Goal: Task Accomplishment & Management: Use online tool/utility

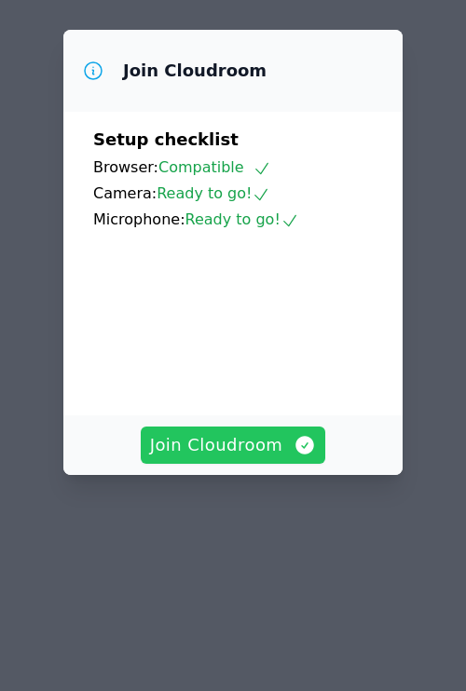
click at [232, 458] on span "Join Cloudroom" at bounding box center [233, 445] width 167 height 26
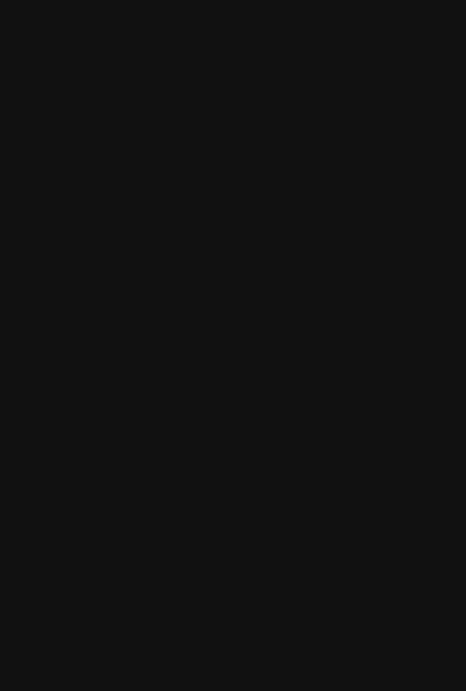
drag, startPoint x: 381, startPoint y: 40, endPoint x: 340, endPoint y: 199, distance: 164.5
click at [378, 43] on main at bounding box center [233, 345] width 466 height 691
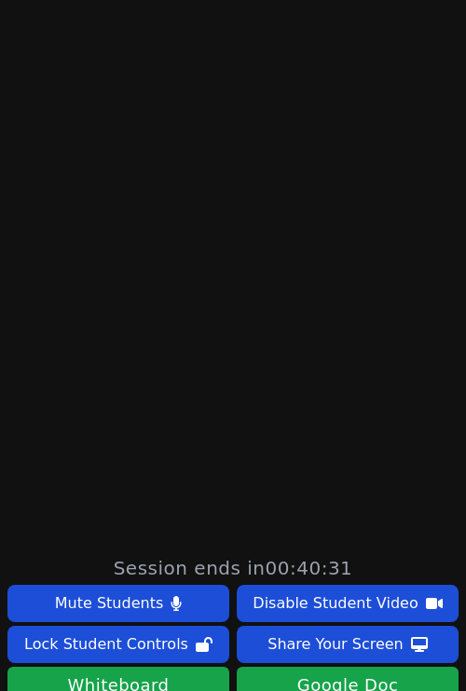
scroll to position [496, 0]
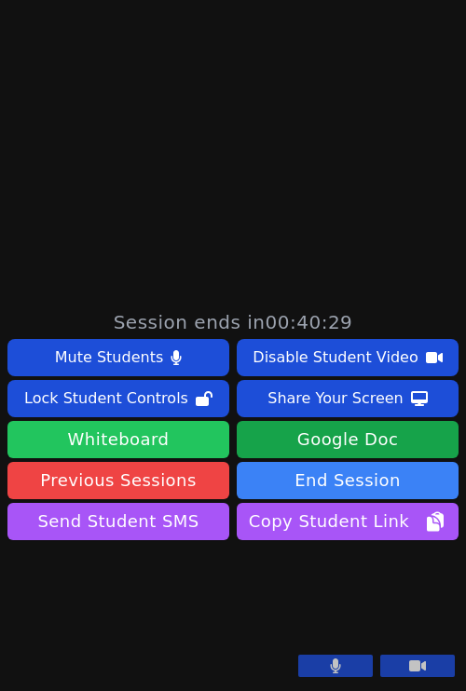
click at [171, 421] on button "Whiteboard" at bounding box center [118, 439] width 222 height 37
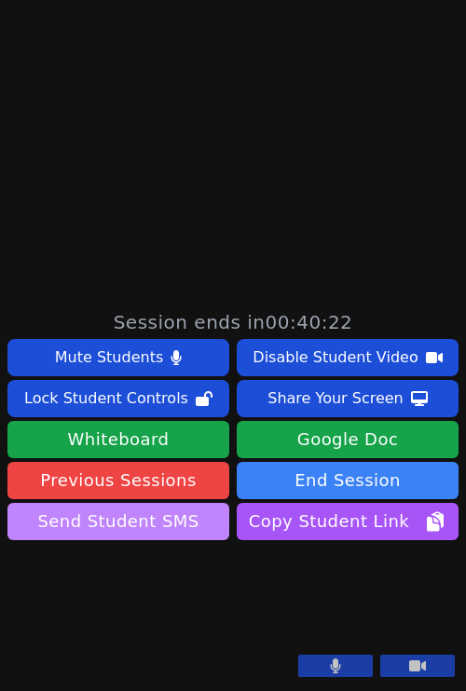
click at [155, 503] on button "Send Student SMS" at bounding box center [118, 521] width 222 height 37
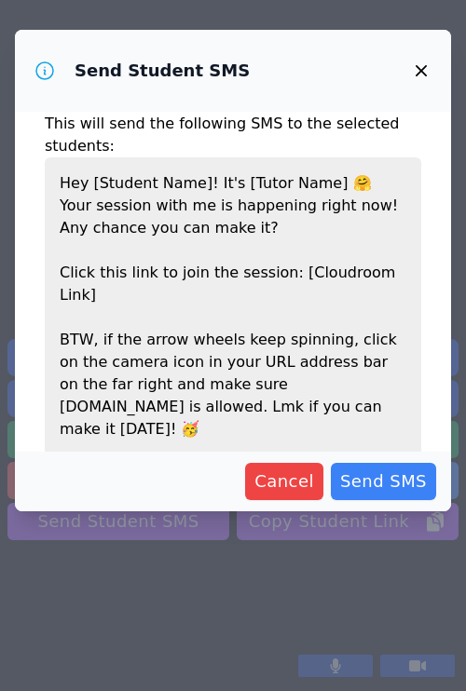
scroll to position [58, 0]
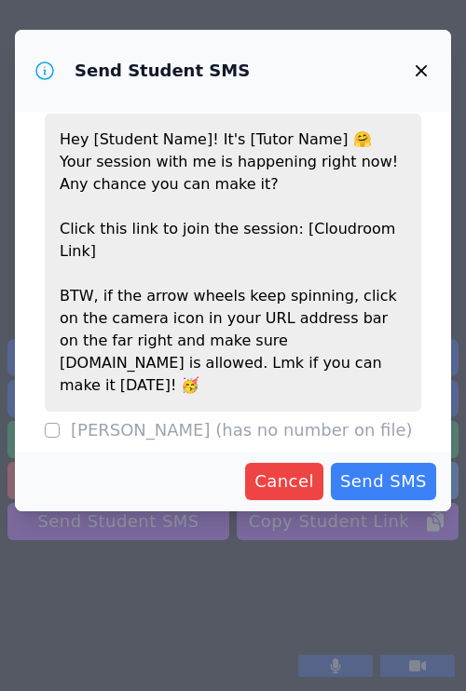
click at [417, 68] on icon "button" at bounding box center [421, 71] width 22 height 22
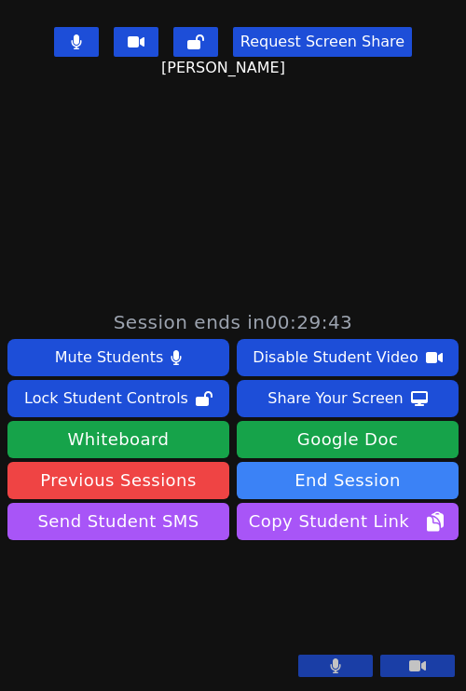
scroll to position [0, 0]
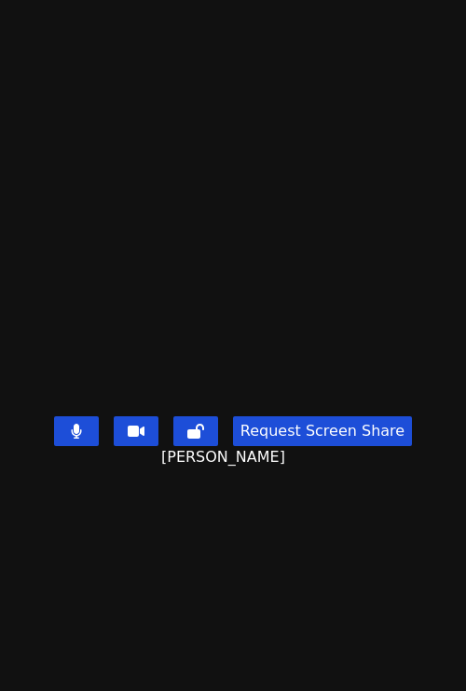
click at [74, 439] on icon at bounding box center [76, 431] width 11 height 15
click at [75, 439] on icon at bounding box center [76, 431] width 19 height 15
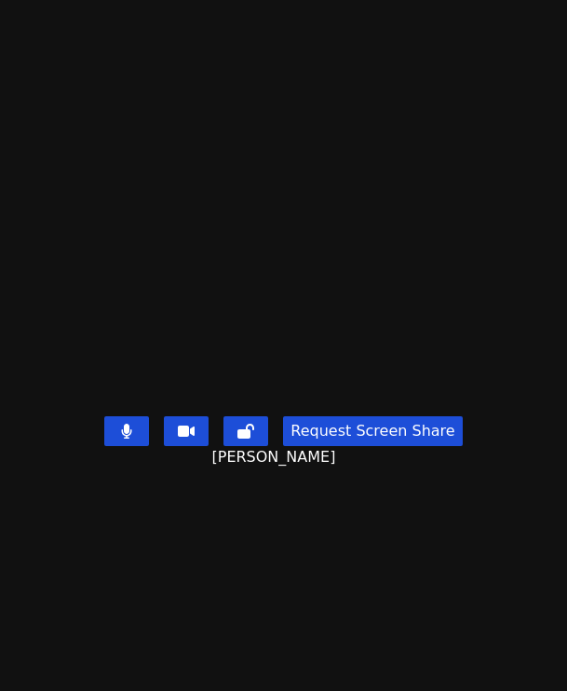
click at [424, 409] on video at bounding box center [284, 308] width 280 height 201
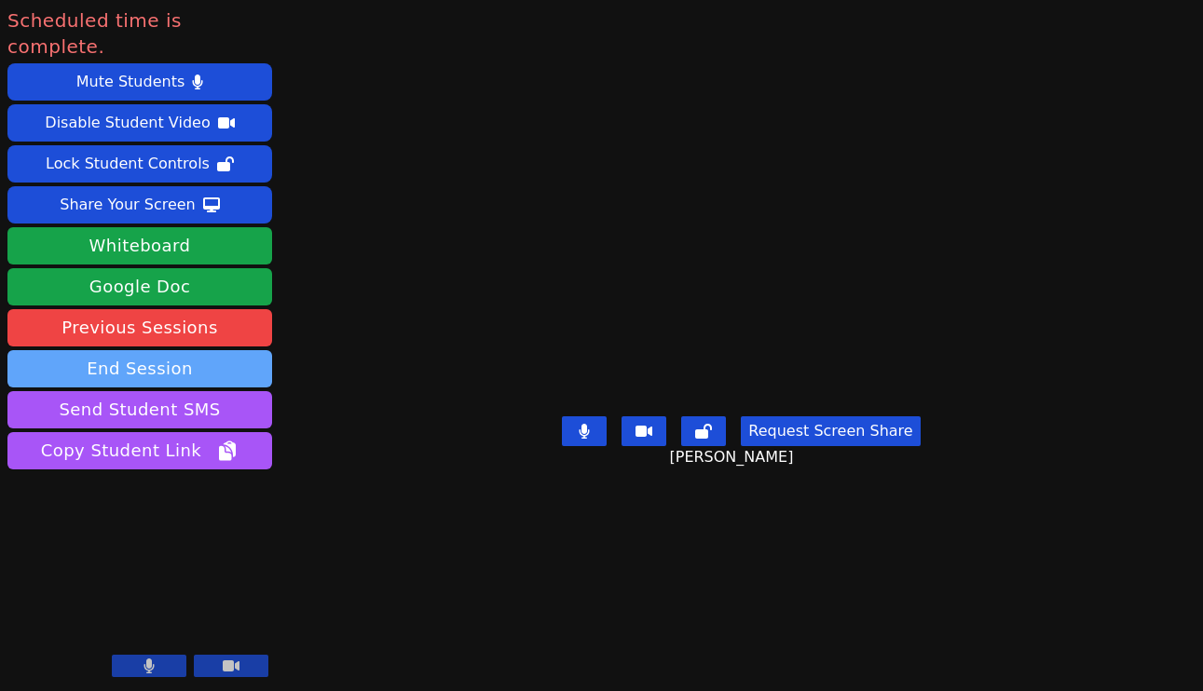
click at [175, 350] on button "End Session" at bounding box center [139, 368] width 265 height 37
